Goal: Information Seeking & Learning: Learn about a topic

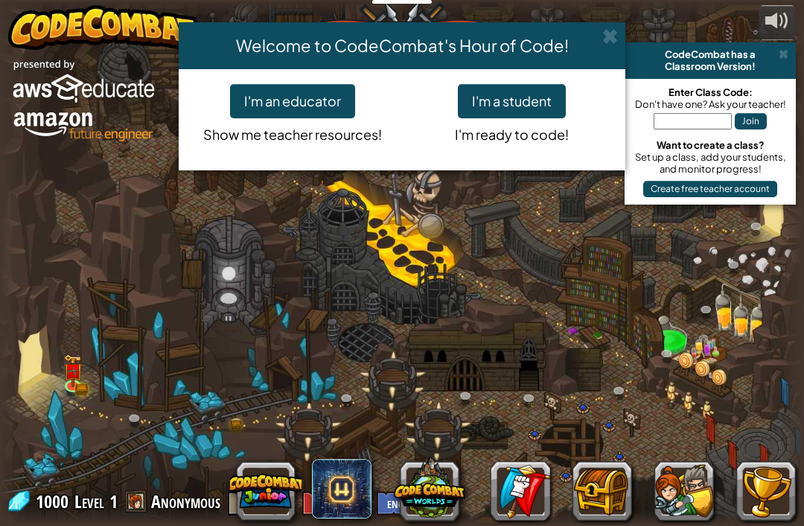
click at [417, 273] on div "Welcome to CodeCombat's Hour of Code! I'm an educator Show me teacher resources…" at bounding box center [402, 263] width 804 height 526
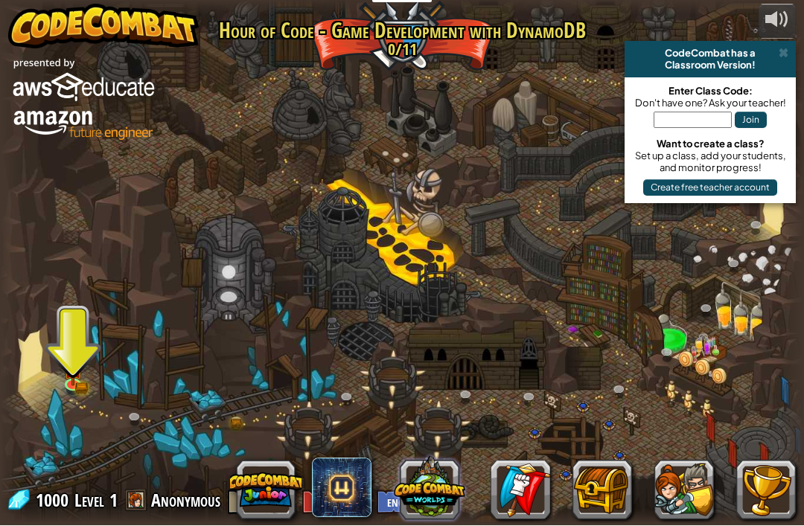
click at [449, 474] on button at bounding box center [429, 487] width 71 height 71
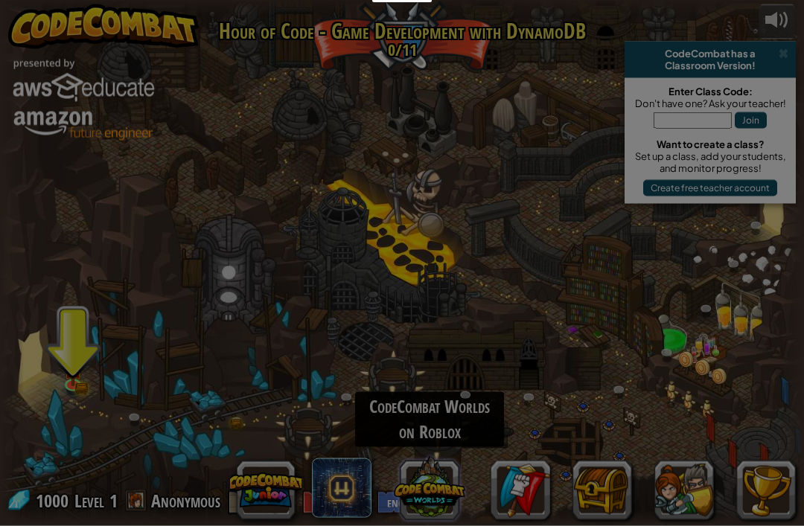
scroll to position [1, 0]
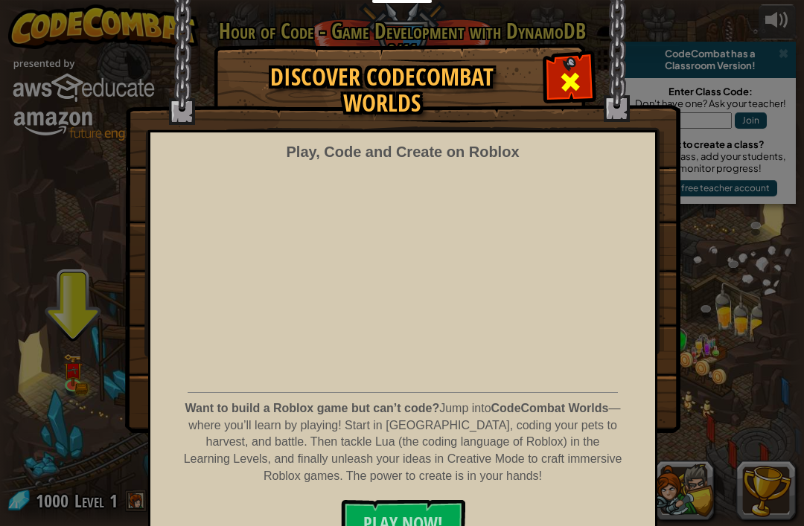
click at [586, 78] on div at bounding box center [569, 80] width 47 height 47
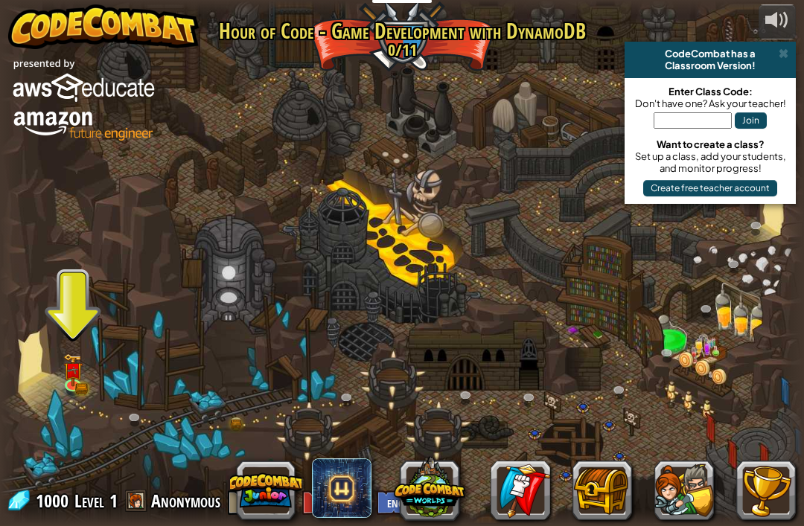
click at [565, 81] on div at bounding box center [402, 262] width 804 height 525
click at [65, 367] on img at bounding box center [73, 361] width 20 height 43
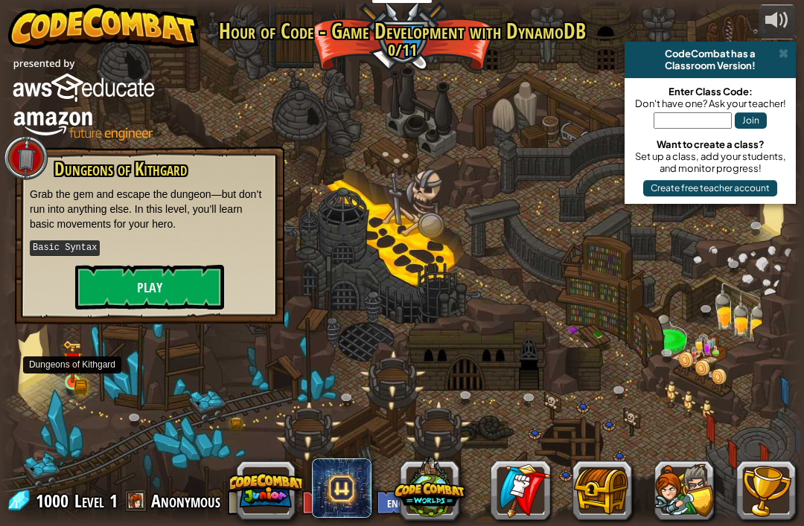
scroll to position [0, 0]
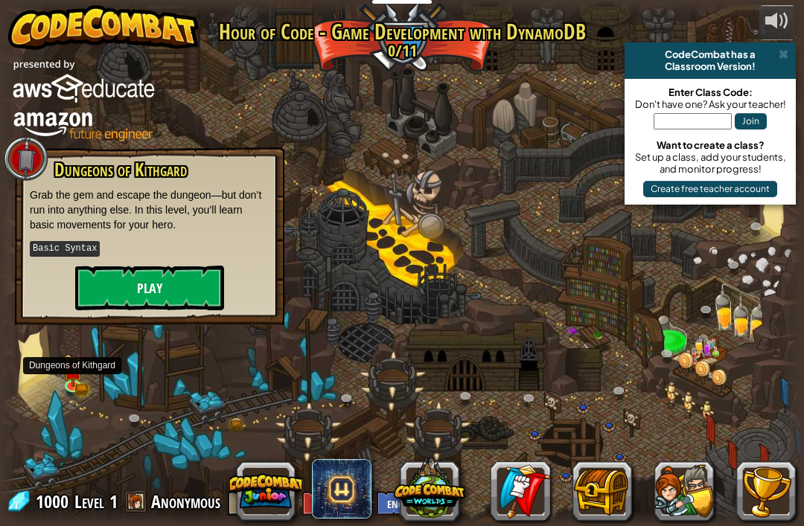
click at [165, 282] on button "Play" at bounding box center [149, 288] width 149 height 45
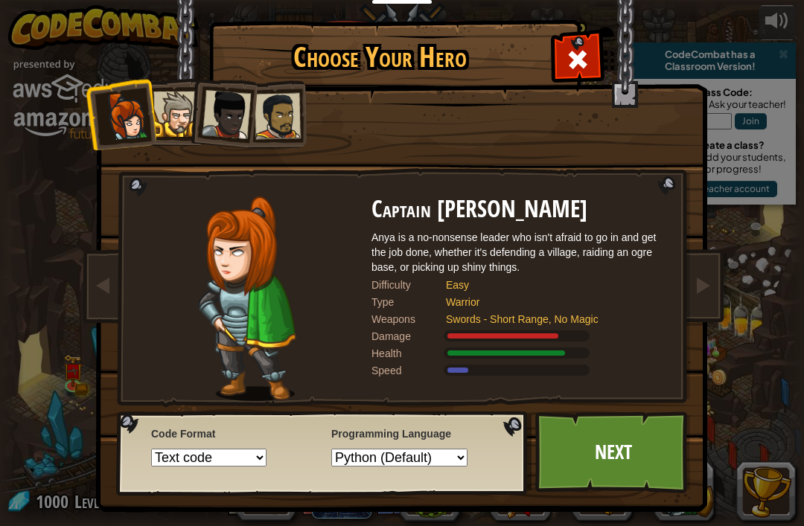
click at [278, 109] on div at bounding box center [277, 116] width 46 height 46
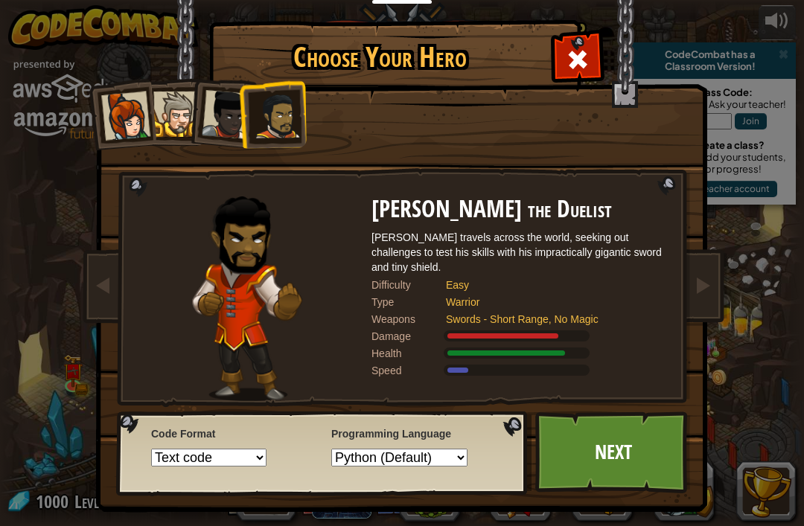
click at [205, 130] on div at bounding box center [226, 114] width 49 height 49
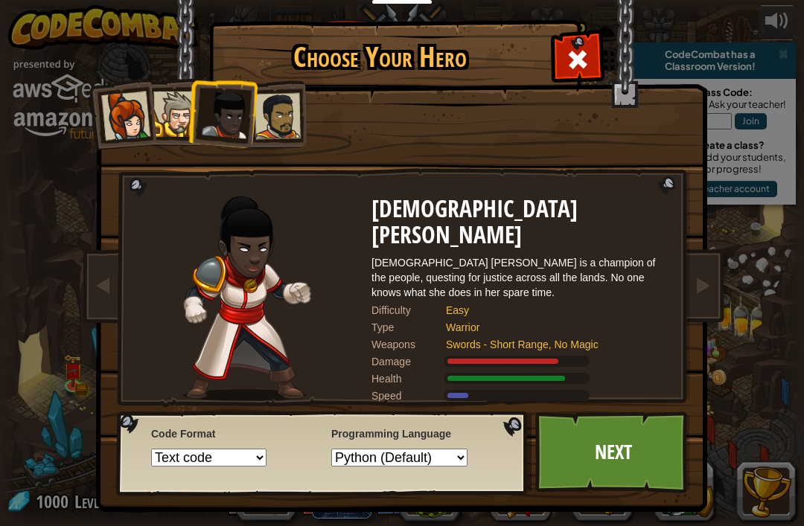
click at [176, 94] on div at bounding box center [175, 114] width 45 height 45
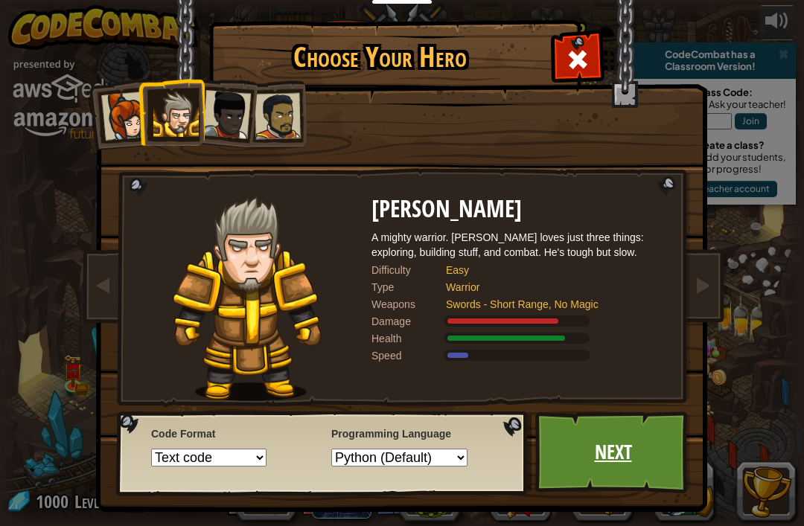
click at [635, 451] on link "Next" at bounding box center [613, 452] width 156 height 82
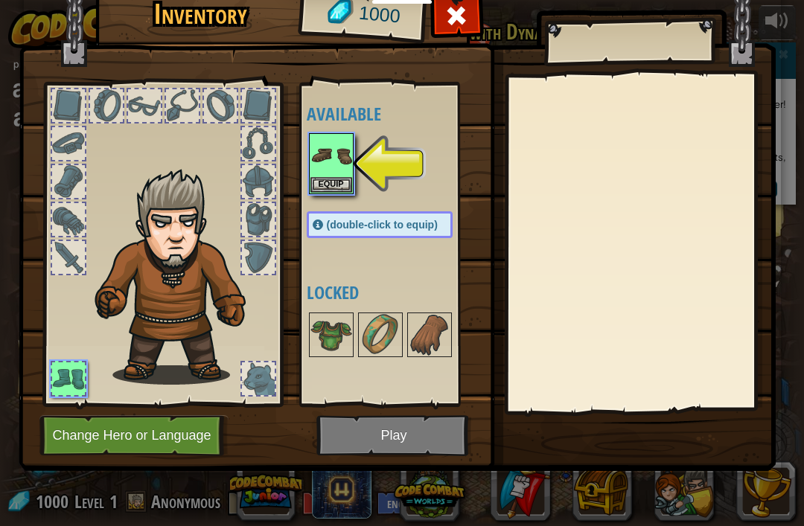
click at [412, 441] on img at bounding box center [397, 201] width 757 height 540
click at [322, 170] on img at bounding box center [331, 156] width 42 height 42
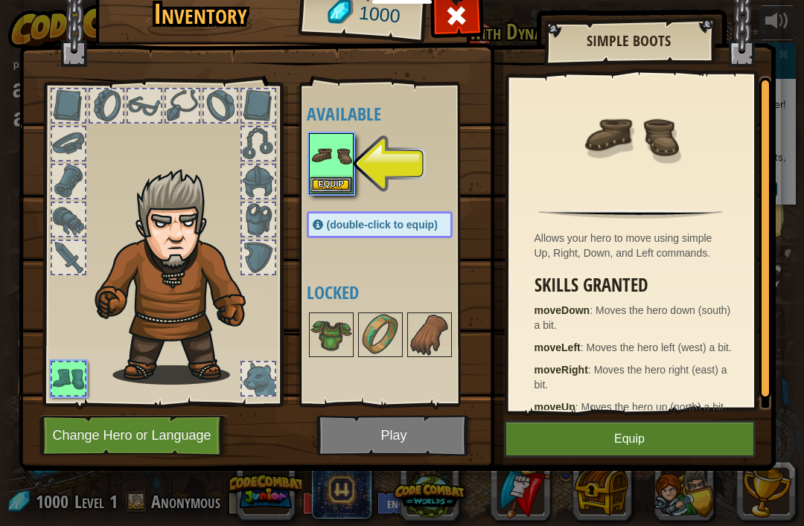
click at [678, 448] on button "Equip" at bounding box center [630, 438] width 252 height 37
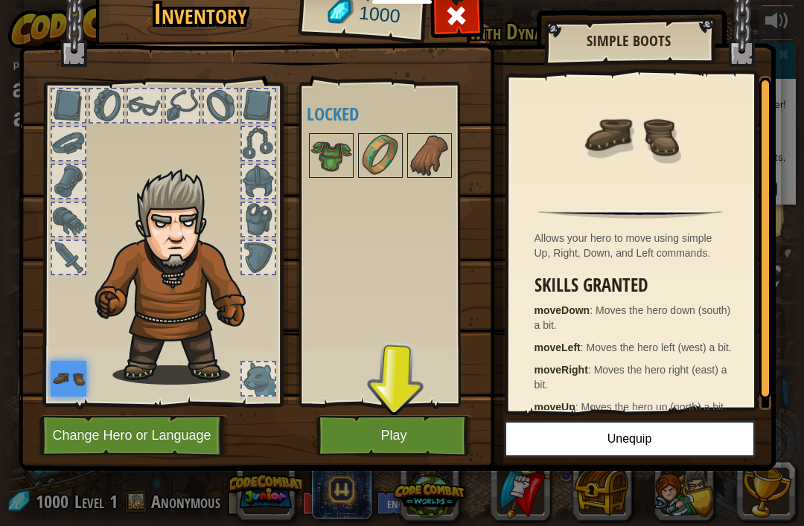
click at [378, 424] on button "Play" at bounding box center [394, 435] width 156 height 41
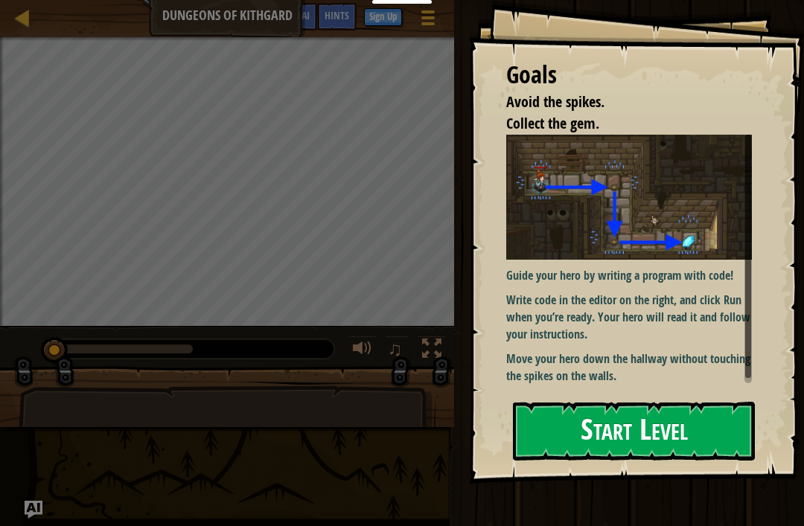
click at [684, 439] on button "Start Level" at bounding box center [634, 431] width 242 height 59
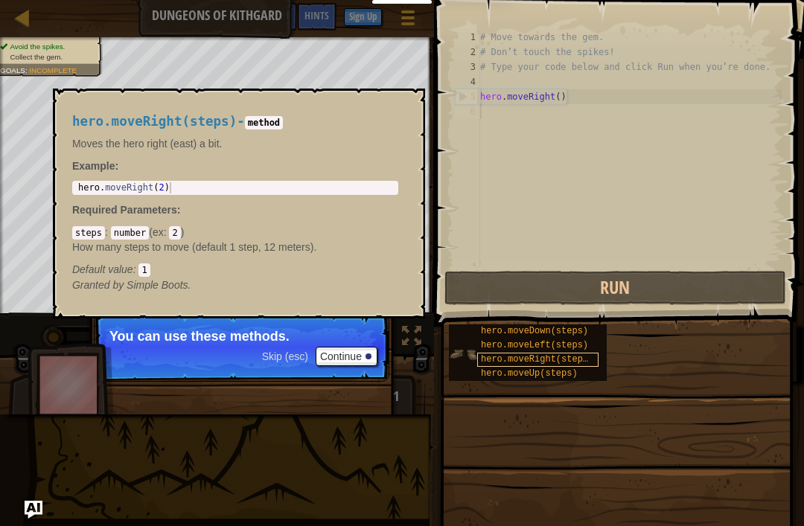
click at [539, 362] on span "hero.moveRight(steps)" at bounding box center [537, 359] width 112 height 10
click at [552, 353] on div "hero.moveRight(steps)" at bounding box center [537, 360] width 121 height 14
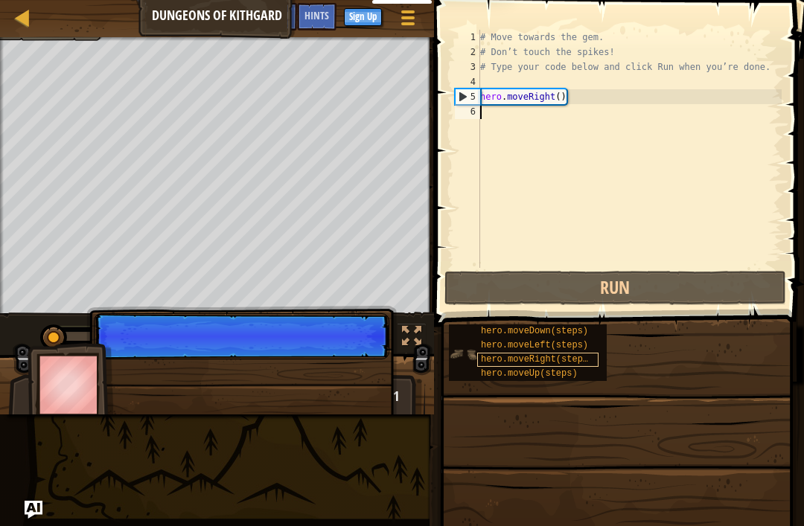
scroll to position [7, 0]
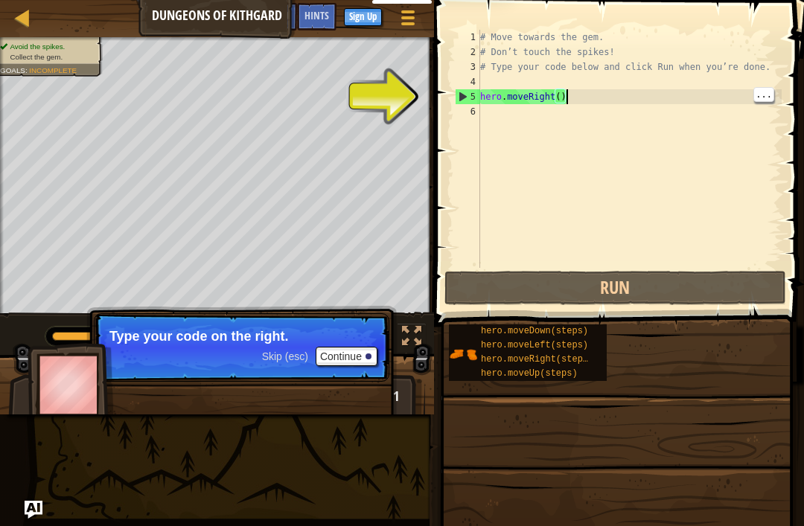
click at [579, 96] on div "# Move towards the gem. # Don’t touch the spikes! # Type your code below and cl…" at bounding box center [629, 164] width 304 height 268
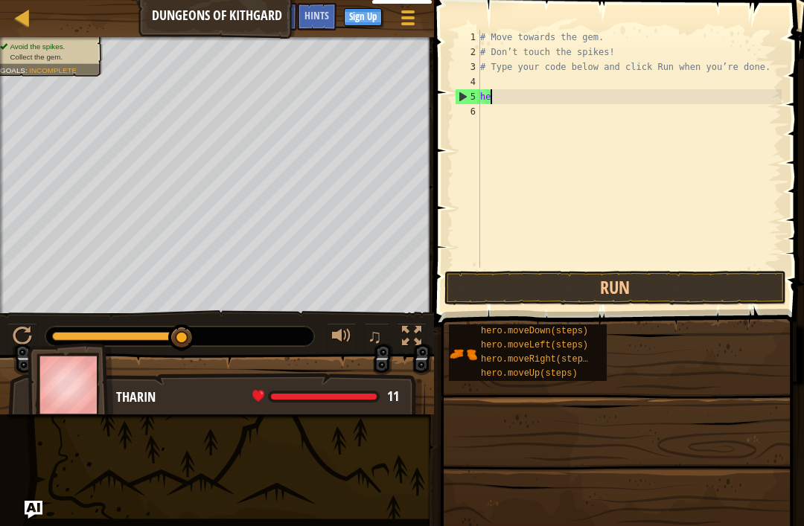
type textarea "h"
